Goal: Transaction & Acquisition: Obtain resource

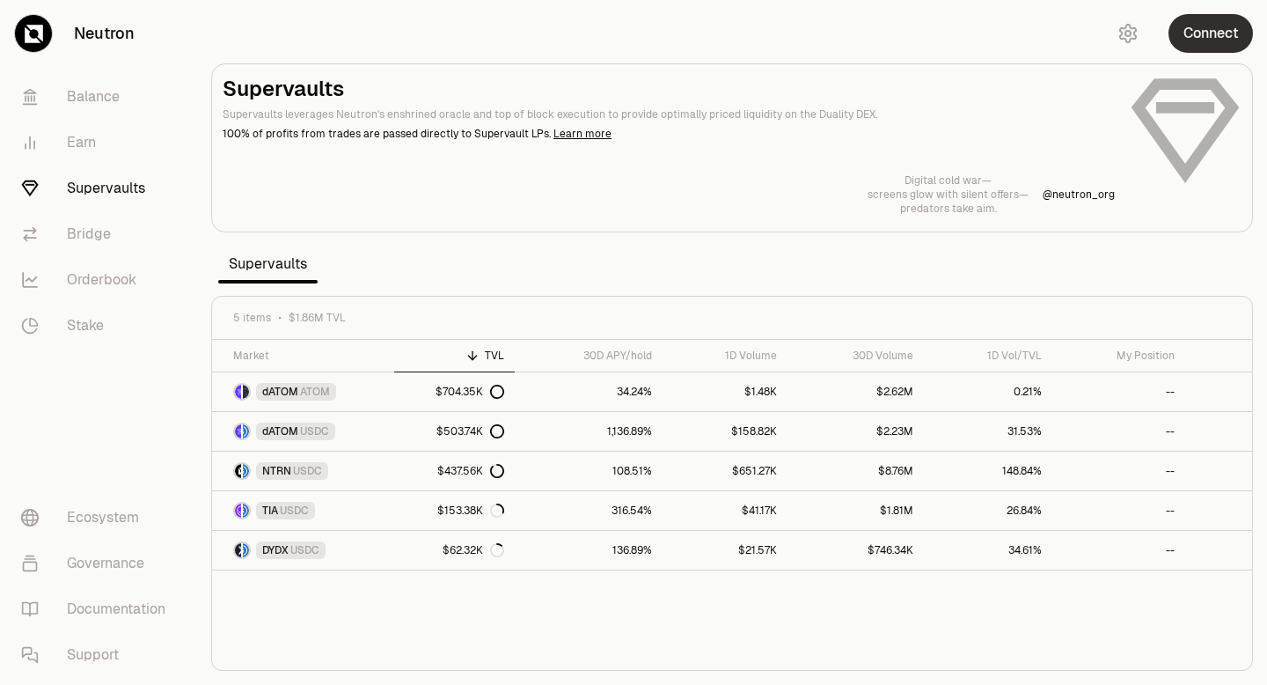
click at [1210, 32] on button "Connect" at bounding box center [1210, 33] width 84 height 39
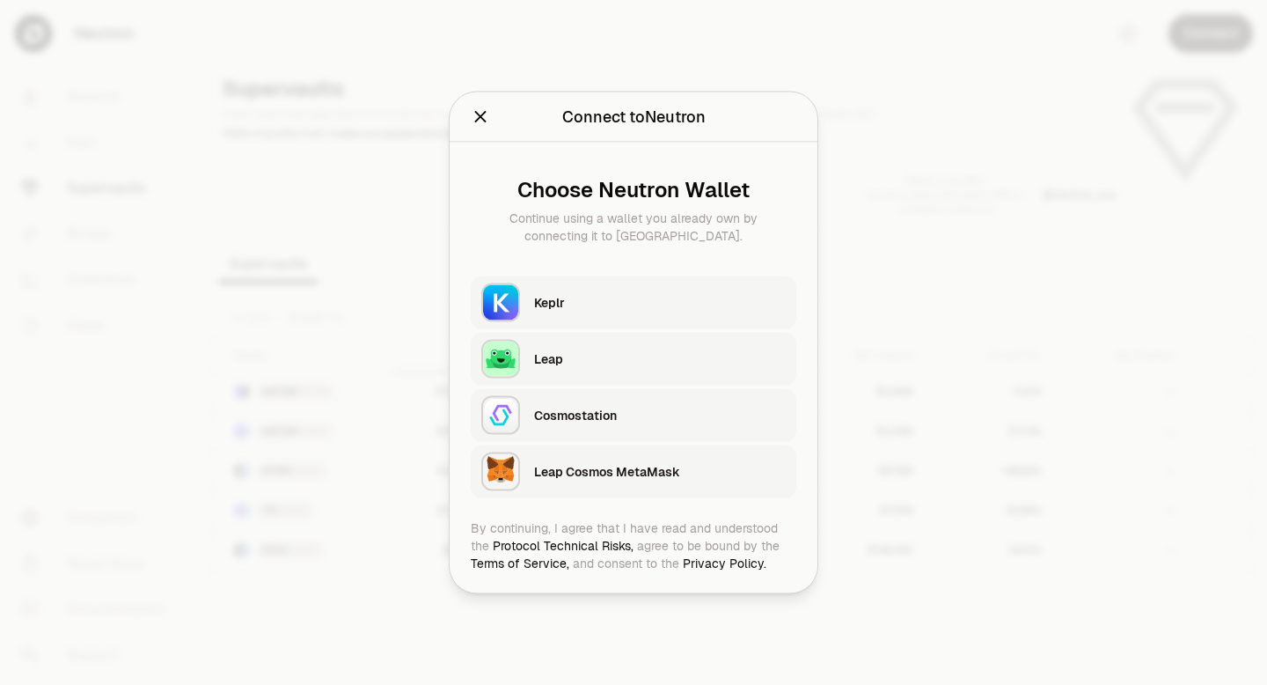
click at [653, 311] on div "Keplr" at bounding box center [660, 302] width 252 height 26
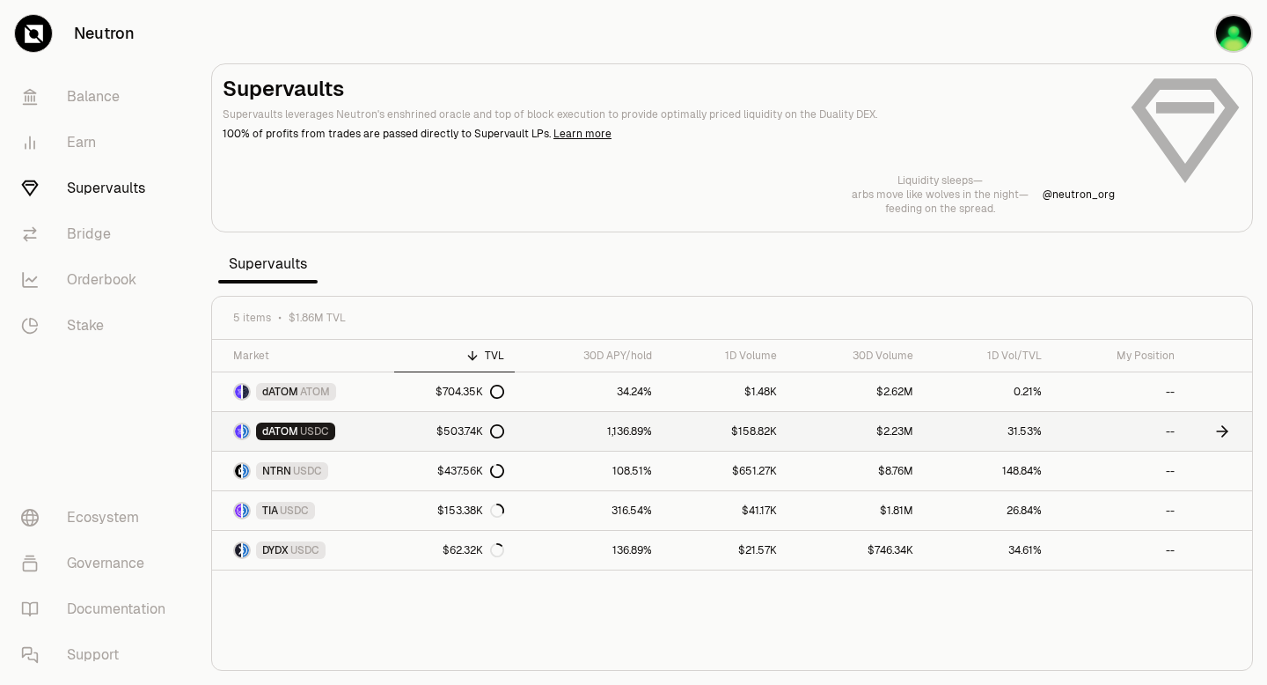
click at [498, 431] on icon at bounding box center [497, 431] width 14 height 14
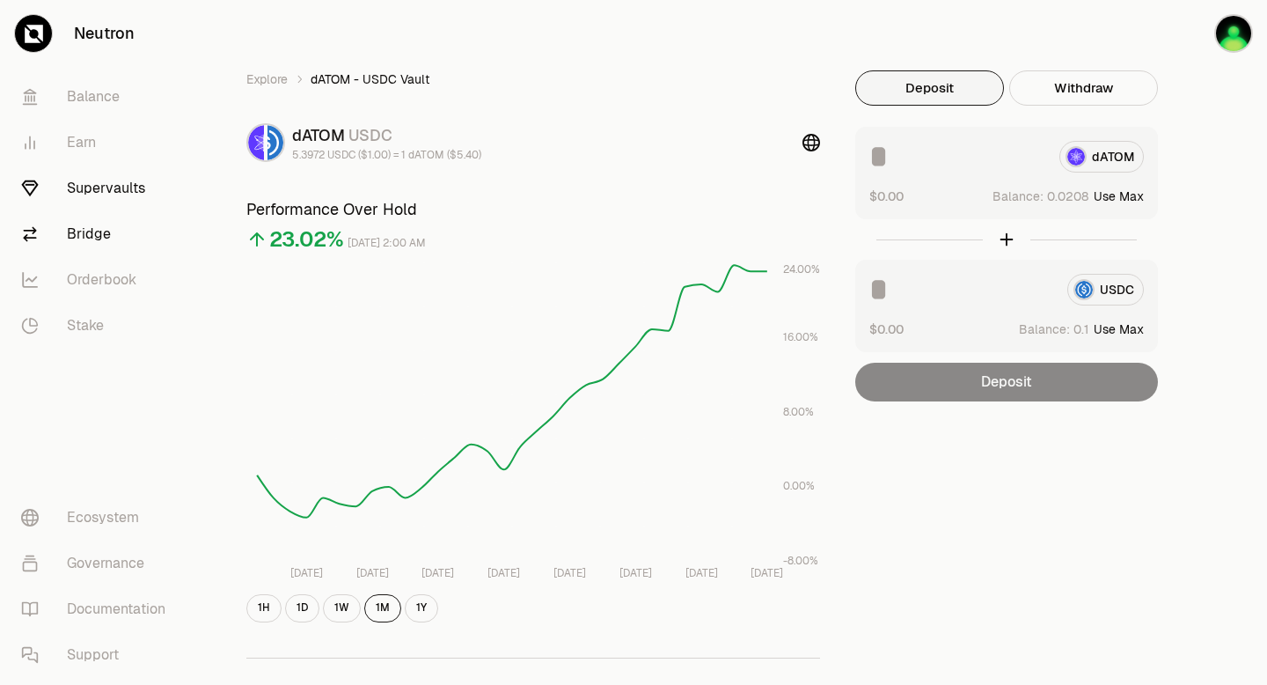
click at [109, 225] on link "Bridge" at bounding box center [98, 234] width 183 height 46
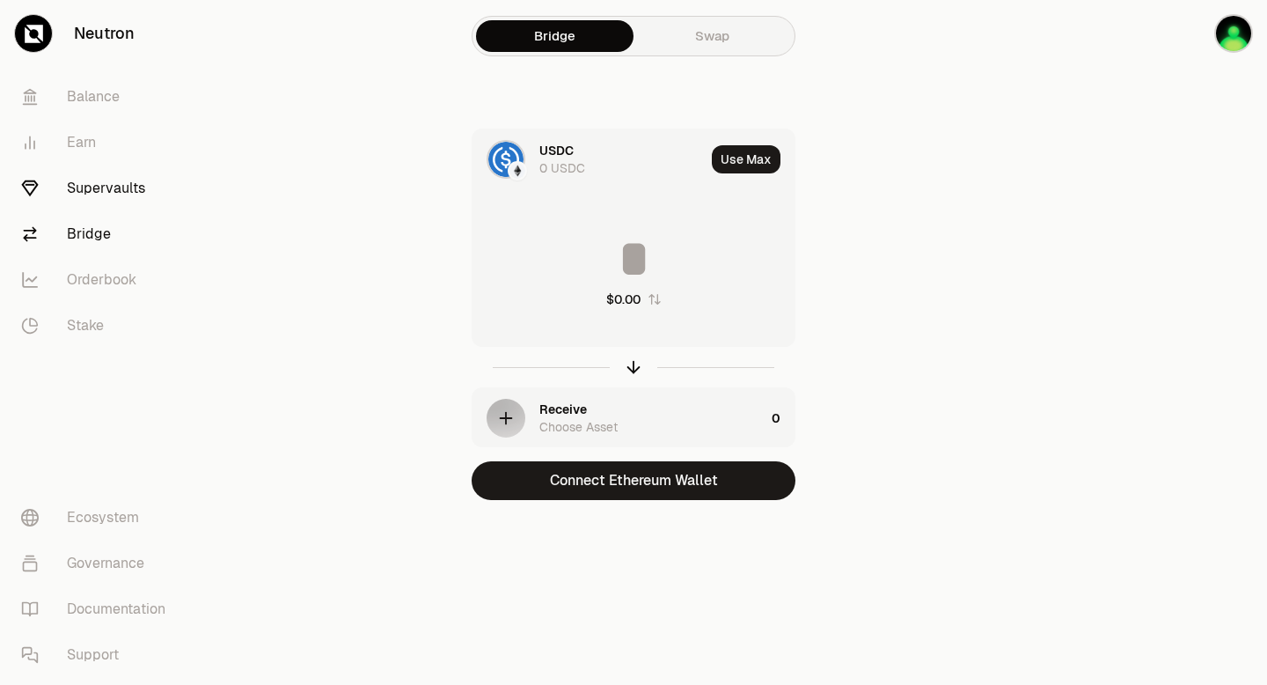
click at [102, 192] on link "Supervaults" at bounding box center [98, 188] width 183 height 46
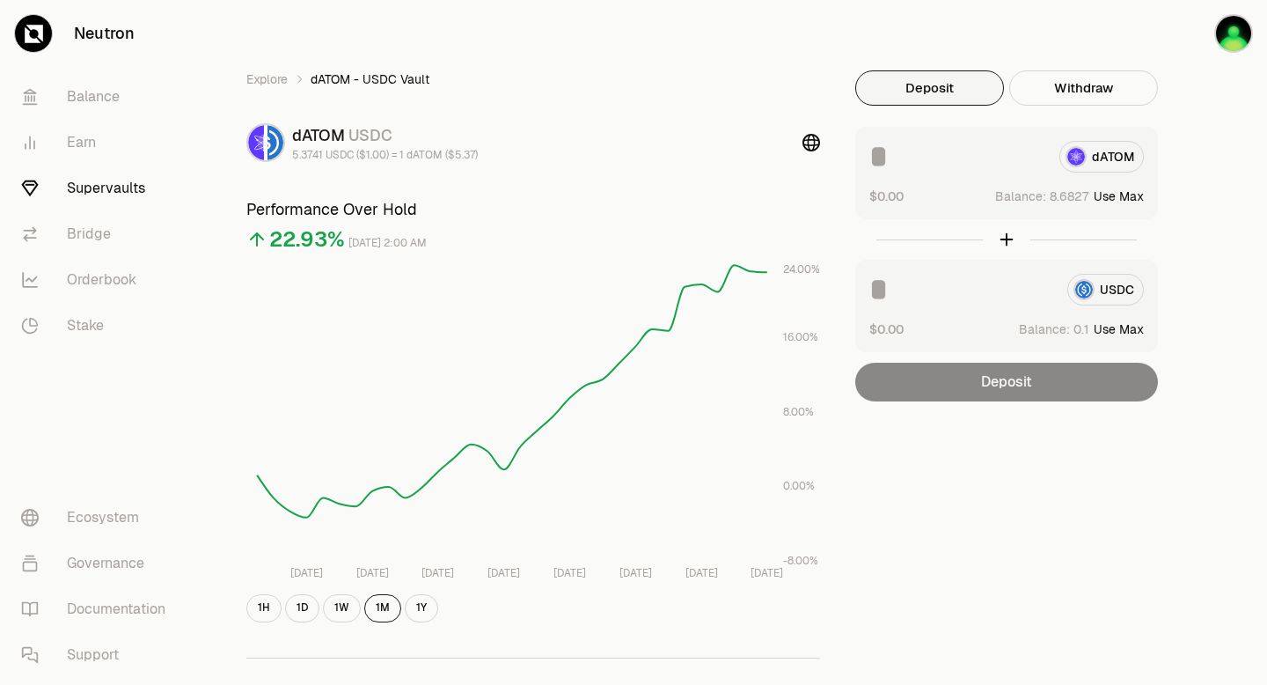
click at [1121, 195] on button "Use Max" at bounding box center [1119, 196] width 50 height 18
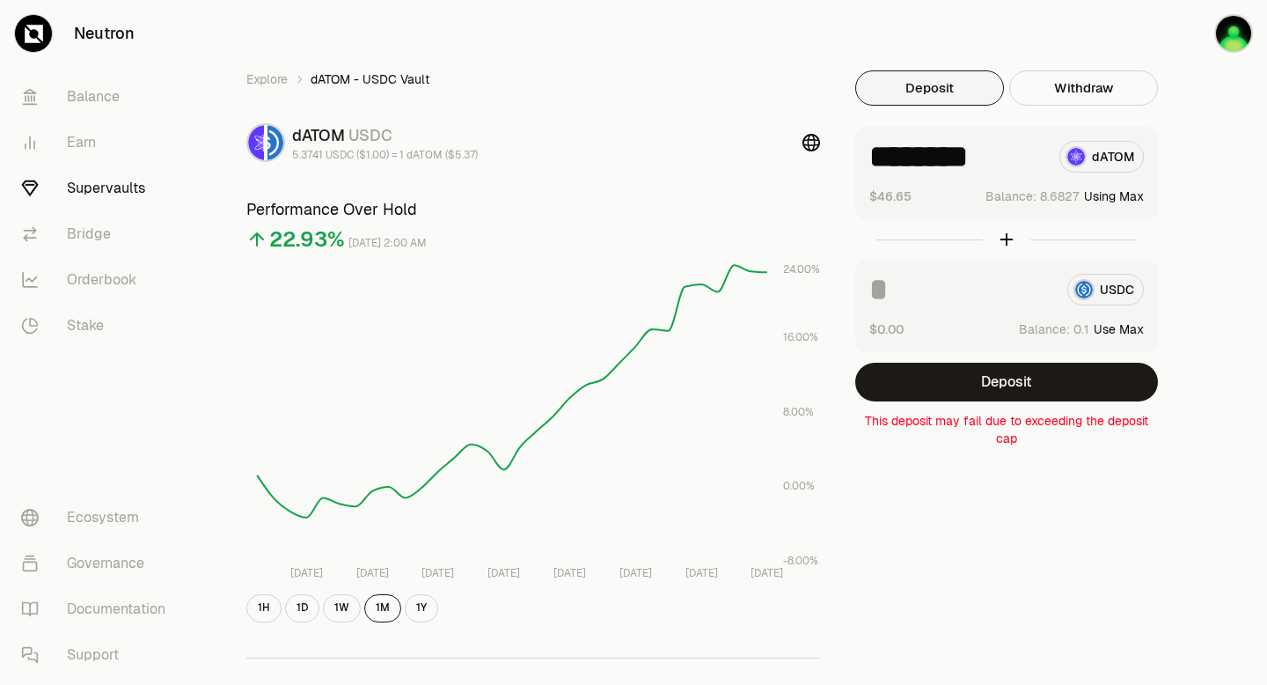
click at [1012, 162] on input "********" at bounding box center [957, 157] width 176 height 32
click at [1007, 237] on div at bounding box center [1006, 239] width 303 height 40
click at [1129, 193] on button "Use Max" at bounding box center [1119, 196] width 50 height 18
type input "********"
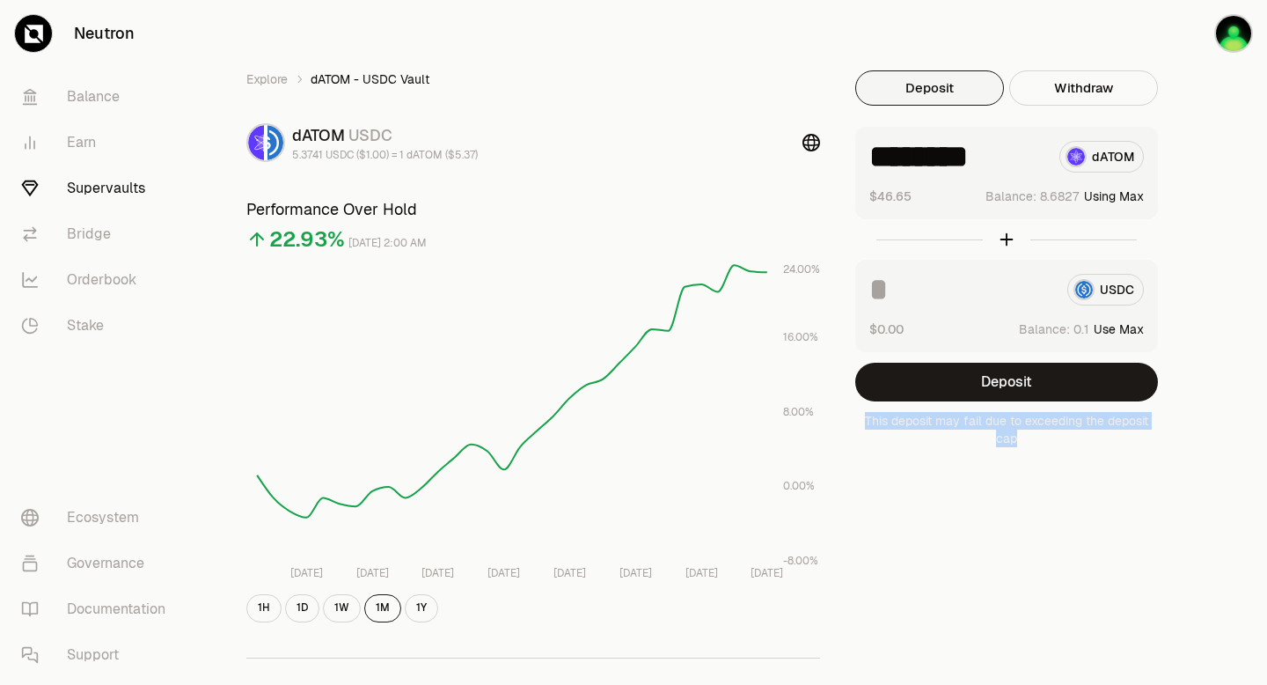
drag, startPoint x: 864, startPoint y: 422, endPoint x: 1052, endPoint y: 450, distance: 190.3
click at [1053, 451] on div "Explore dATOM - USDC Vault dATOM USDC 5.3741 USDC ($1.00) = 1 dATOM ($5.37) Per…" at bounding box center [732, 569] width 1014 height 998
copy p "This deposit may fail due to exceeding the deposit cap"
click at [924, 489] on div "Explore dATOM - USDC Vault dATOM USDC 5.3741 USDC ($1.00) = 1 dATOM ($5.37) Per…" at bounding box center [732, 569] width 1014 height 998
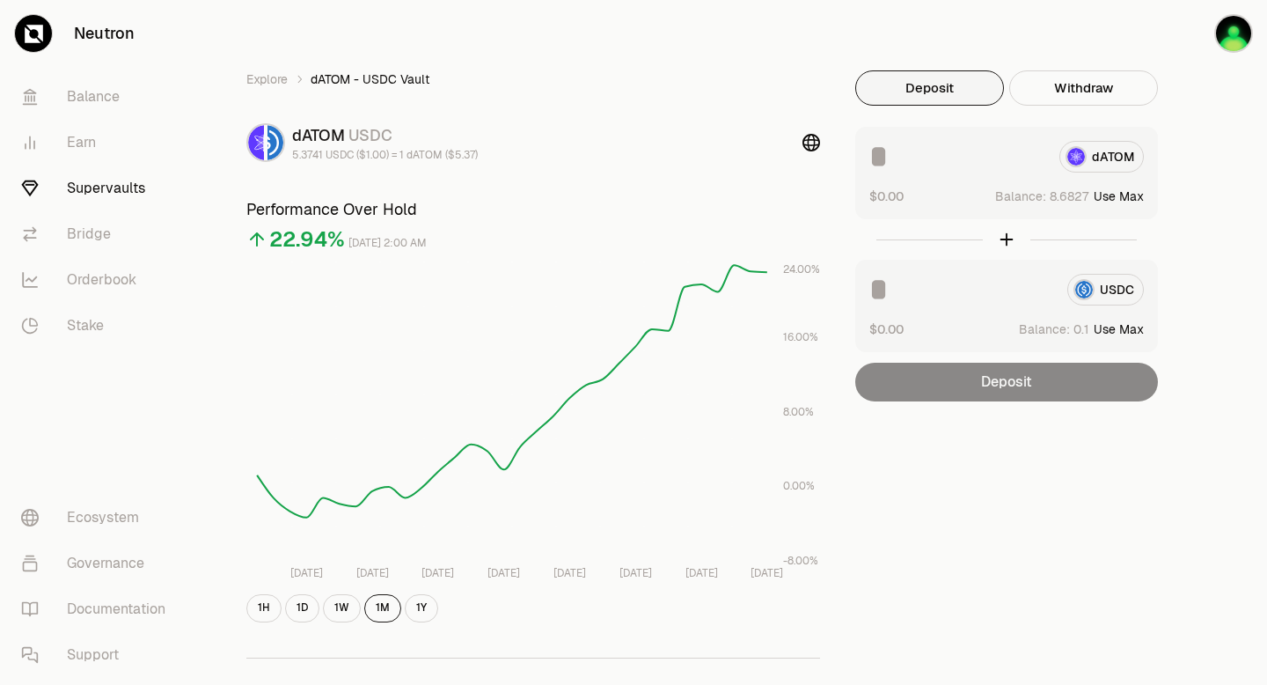
click at [129, 188] on link "Supervaults" at bounding box center [98, 188] width 183 height 46
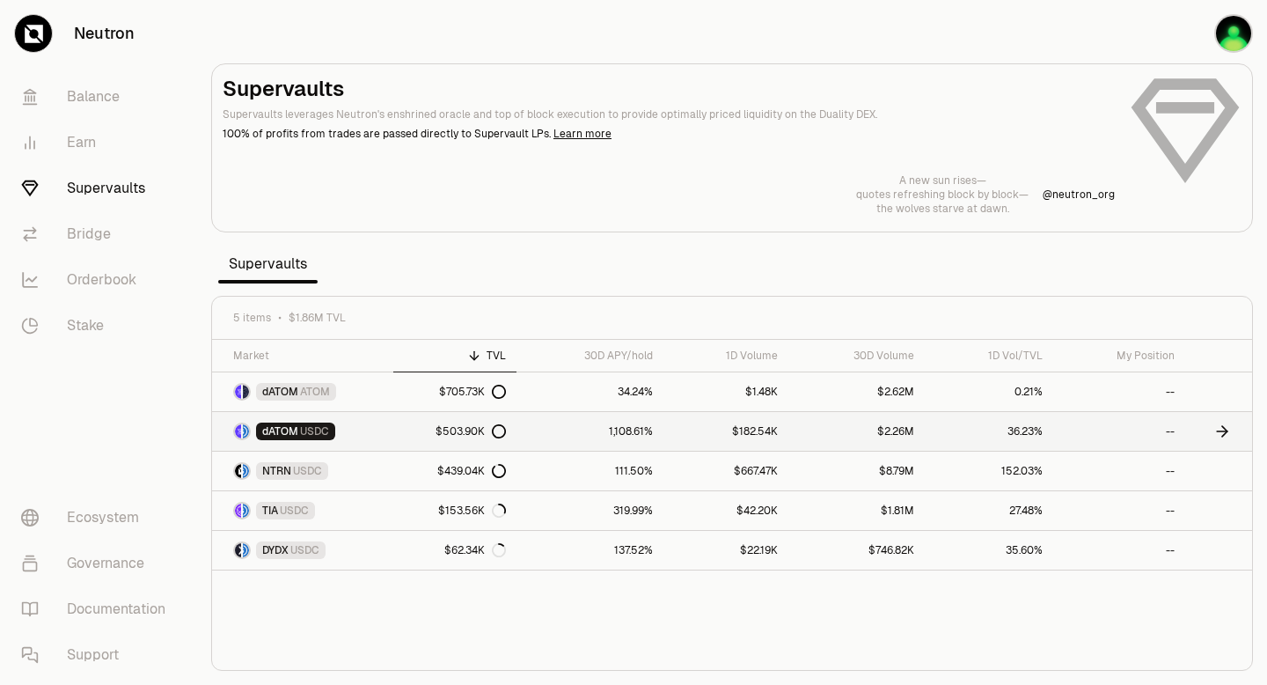
click at [501, 430] on icon at bounding box center [499, 431] width 14 height 14
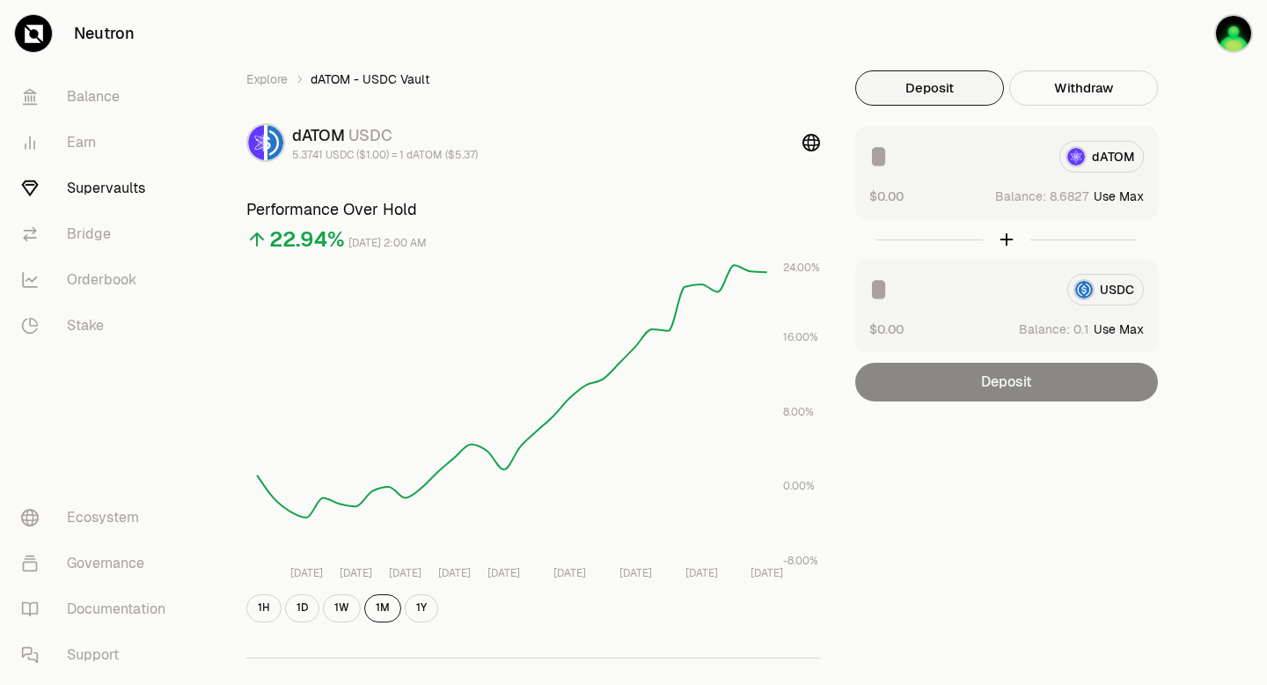
click at [1123, 197] on button "Use Max" at bounding box center [1119, 196] width 50 height 18
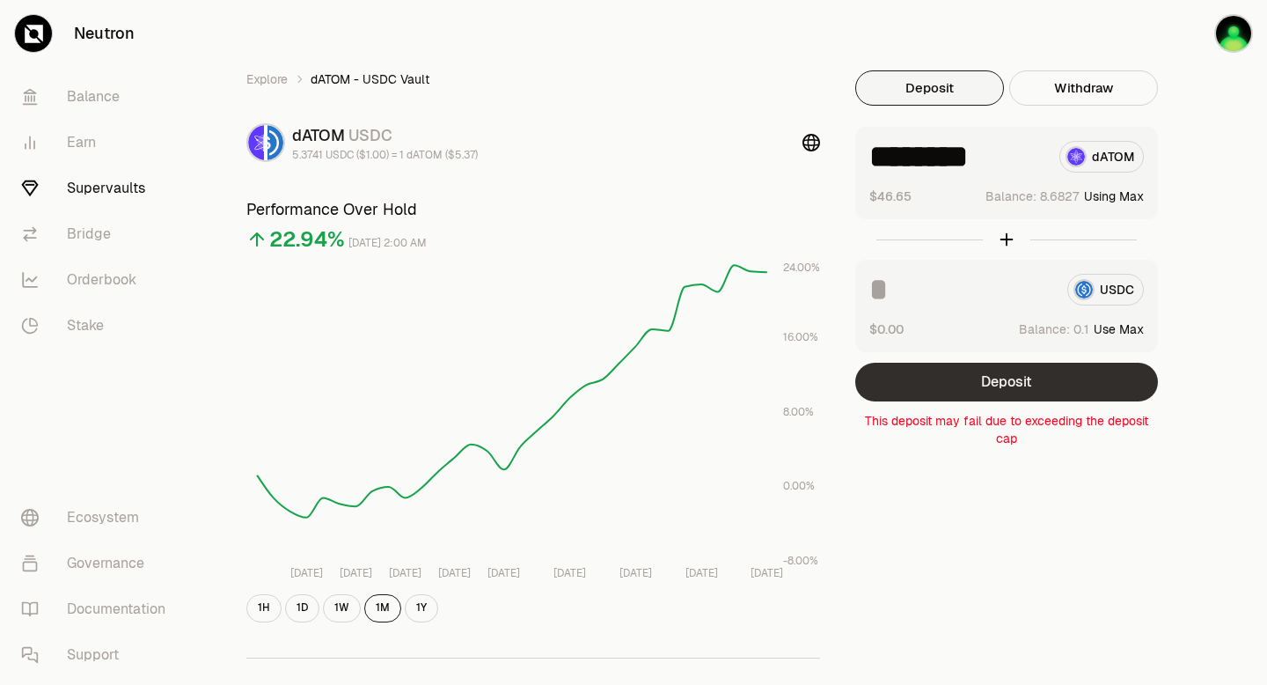
click at [992, 380] on button "Deposit" at bounding box center [1006, 382] width 303 height 39
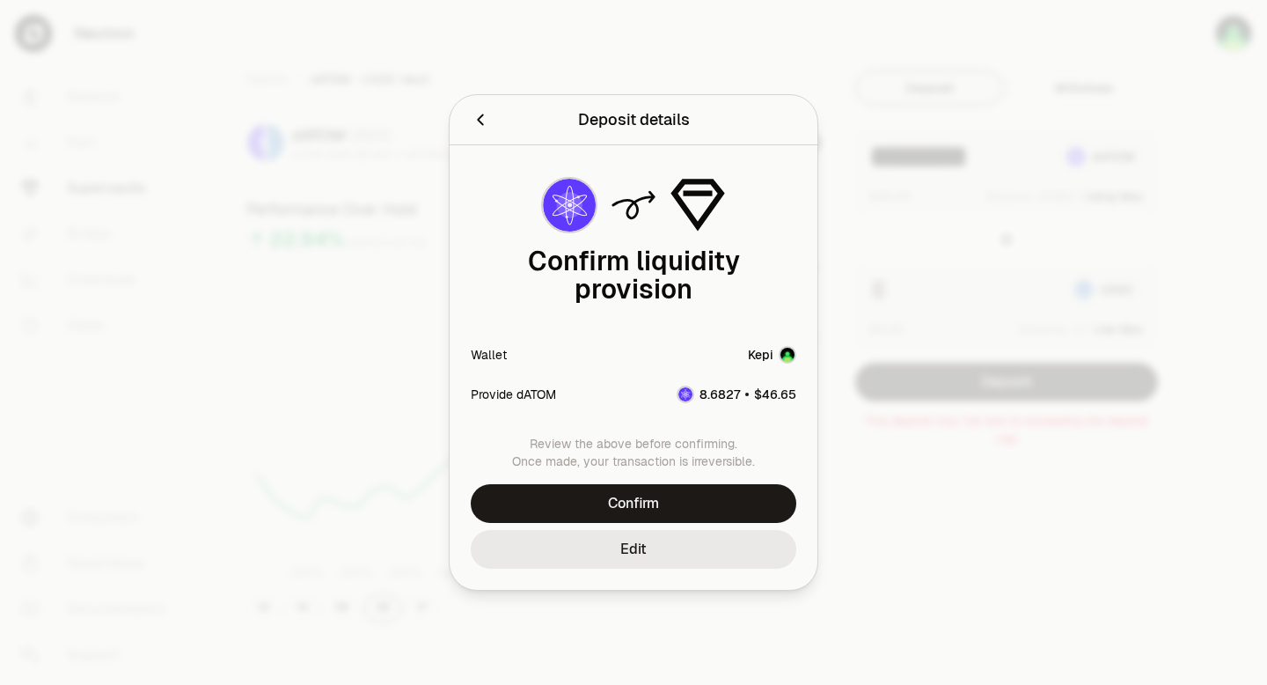
click at [643, 552] on button "Edit" at bounding box center [634, 549] width 326 height 39
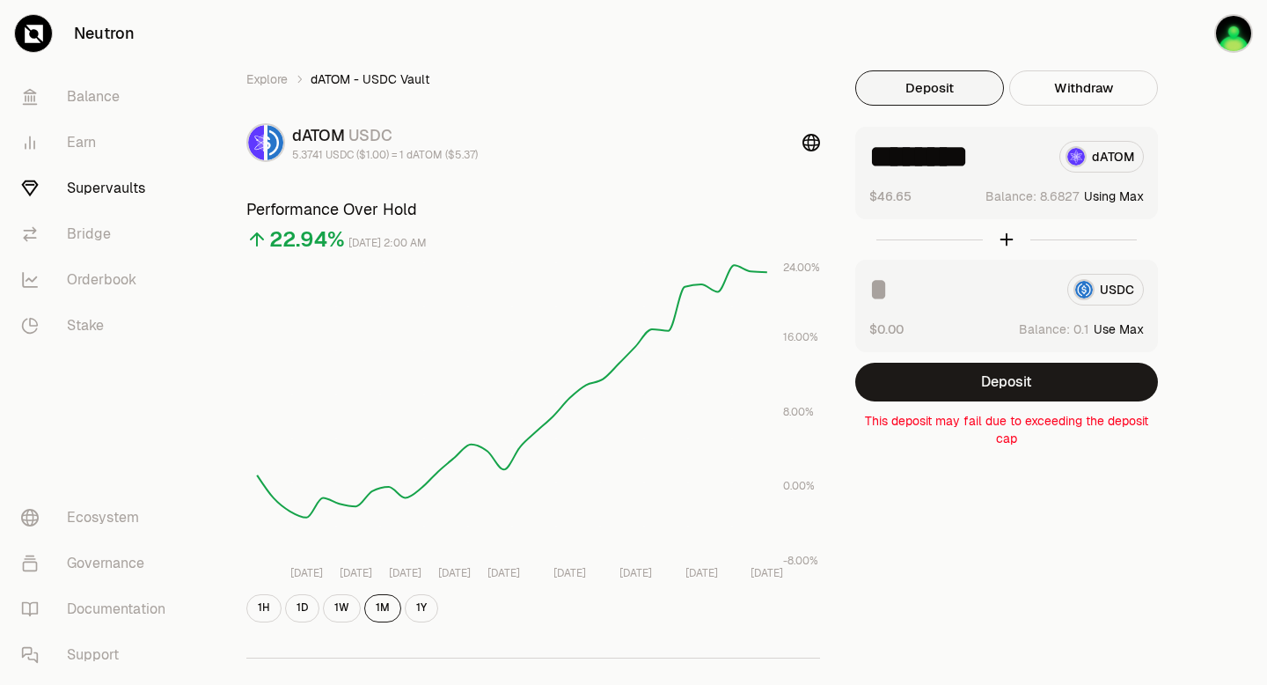
click at [1012, 158] on input "********" at bounding box center [957, 157] width 176 height 32
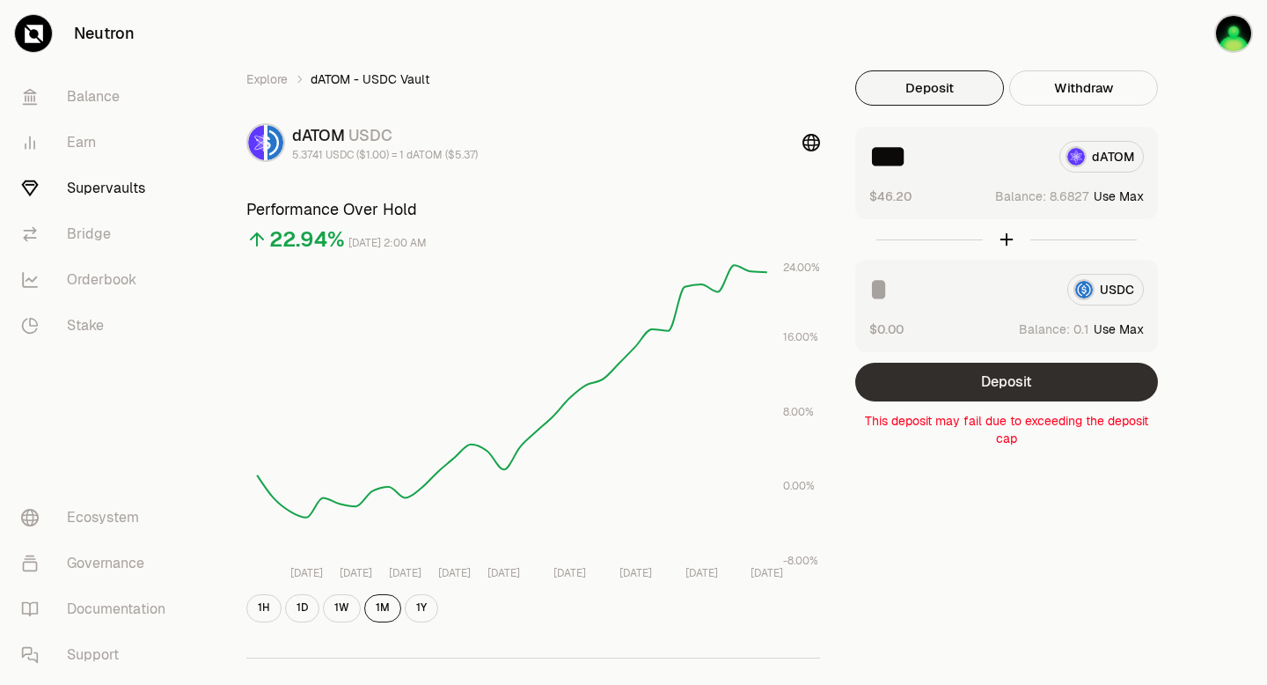
type input "***"
click at [1014, 377] on button "Deposit" at bounding box center [1006, 382] width 303 height 39
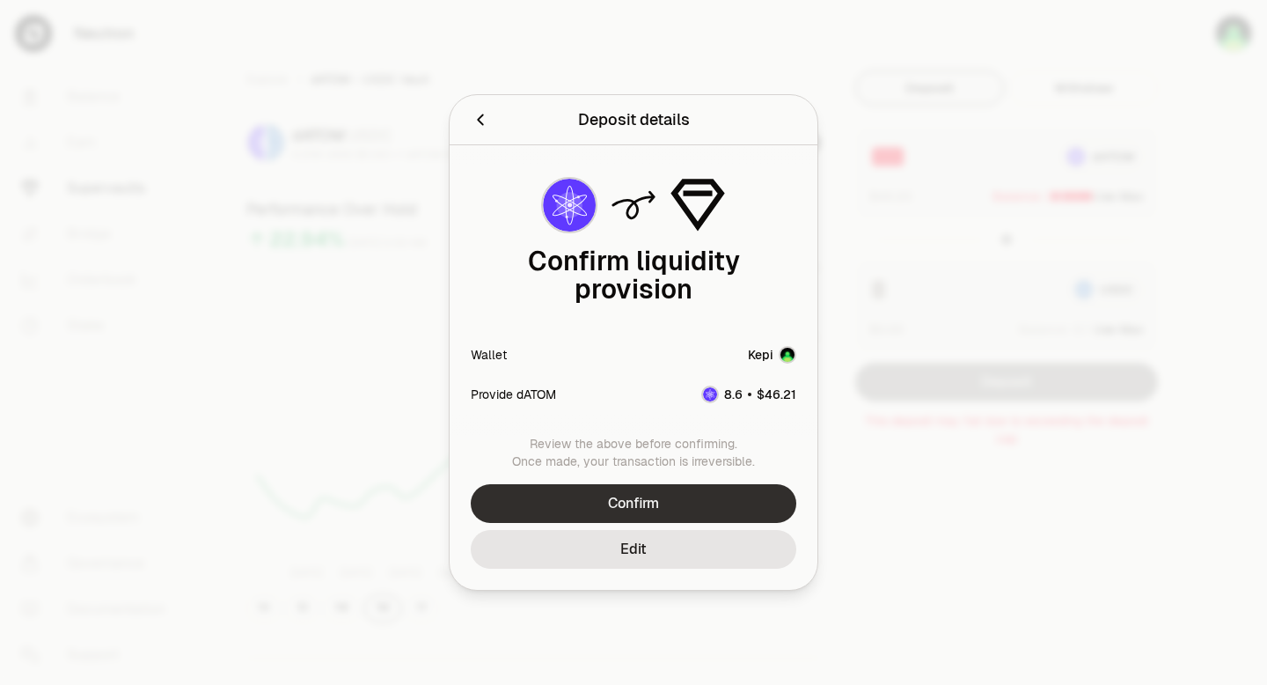
click at [655, 501] on button "Confirm" at bounding box center [634, 503] width 326 height 39
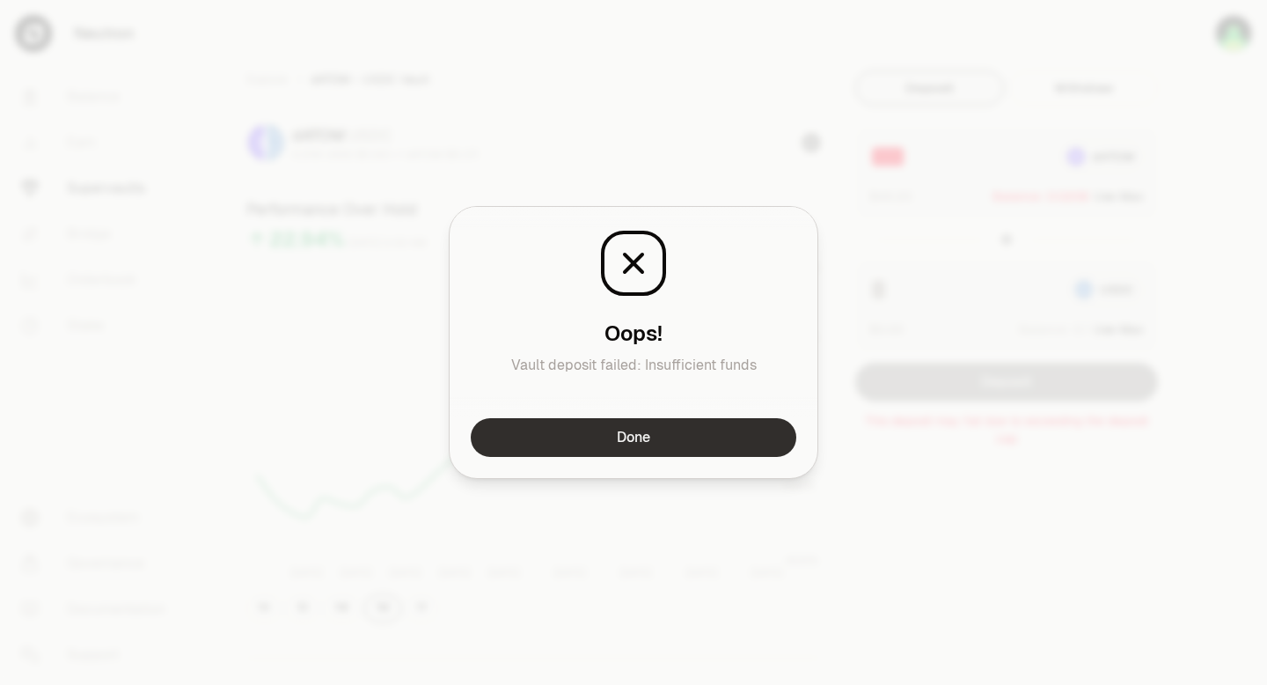
click at [647, 437] on button "Done" at bounding box center [634, 437] width 326 height 39
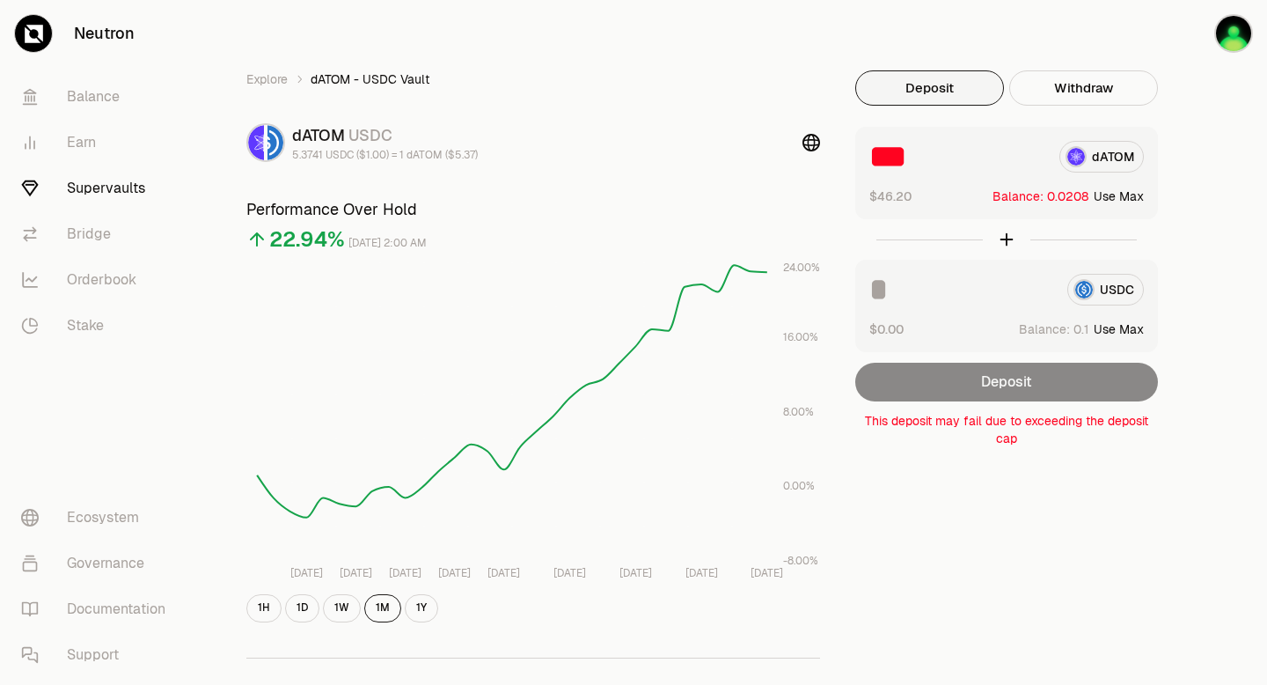
click at [112, 189] on link "Supervaults" at bounding box center [98, 188] width 183 height 46
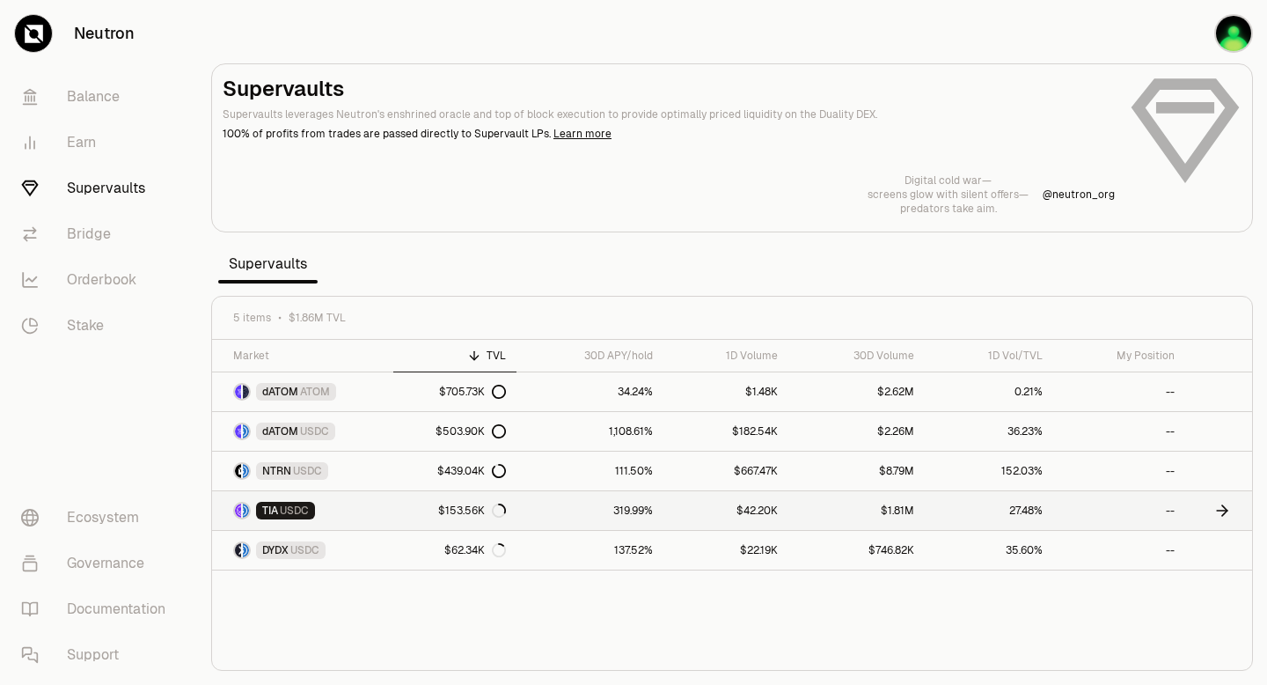
click at [570, 512] on link "319.99%" at bounding box center [589, 510] width 147 height 39
